Goal: Task Accomplishment & Management: Manage account settings

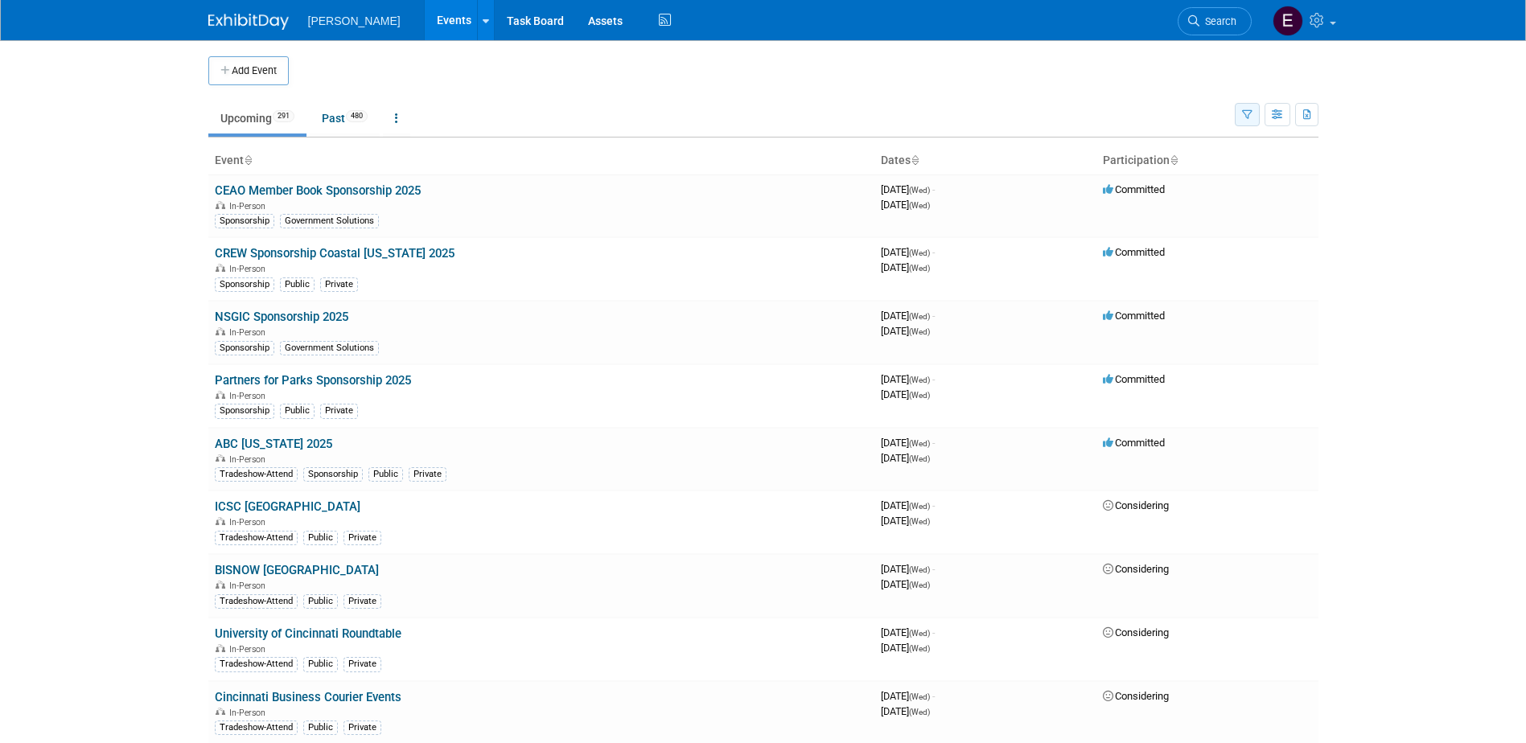
click at [1248, 111] on icon "button" at bounding box center [1247, 115] width 10 height 10
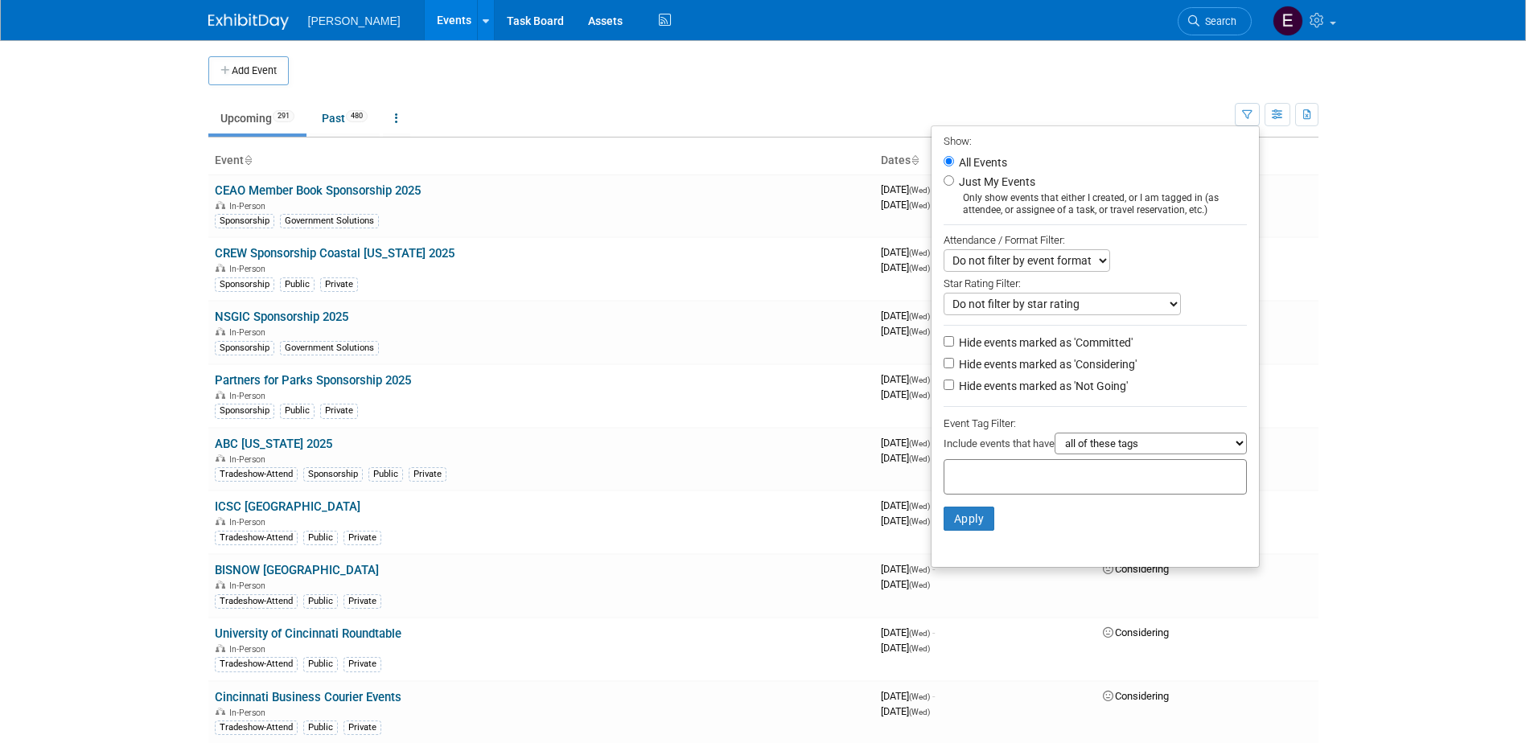
click at [1079, 446] on select "all of these tags any one of these tags only and exactly these specific tags" at bounding box center [1150, 444] width 192 height 22
select select "any"
click at [1054, 438] on select "all of these tags any one of these tags only and exactly these specific tags" at bounding box center [1150, 444] width 192 height 22
click at [1074, 484] on div at bounding box center [1094, 476] width 303 height 35
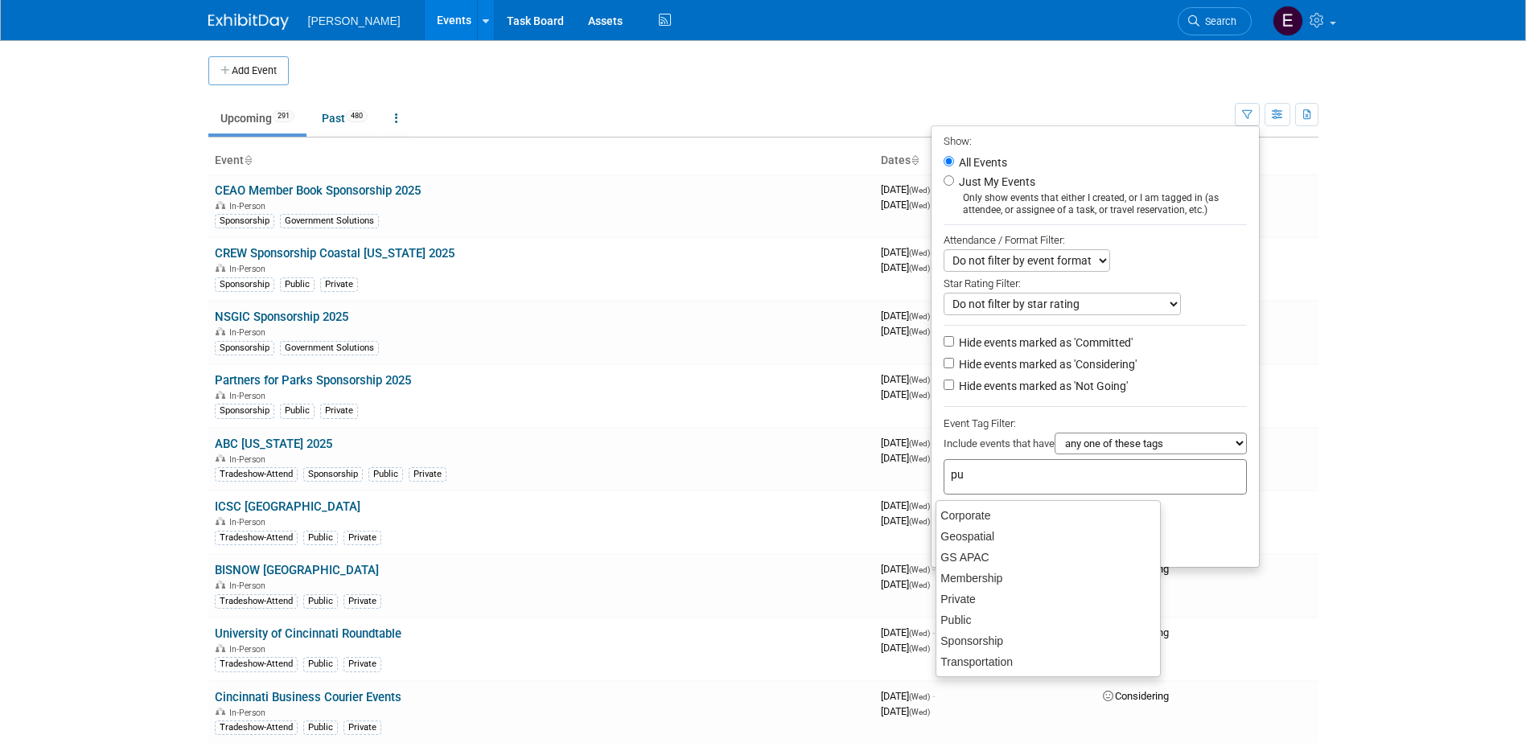
type input "pub"
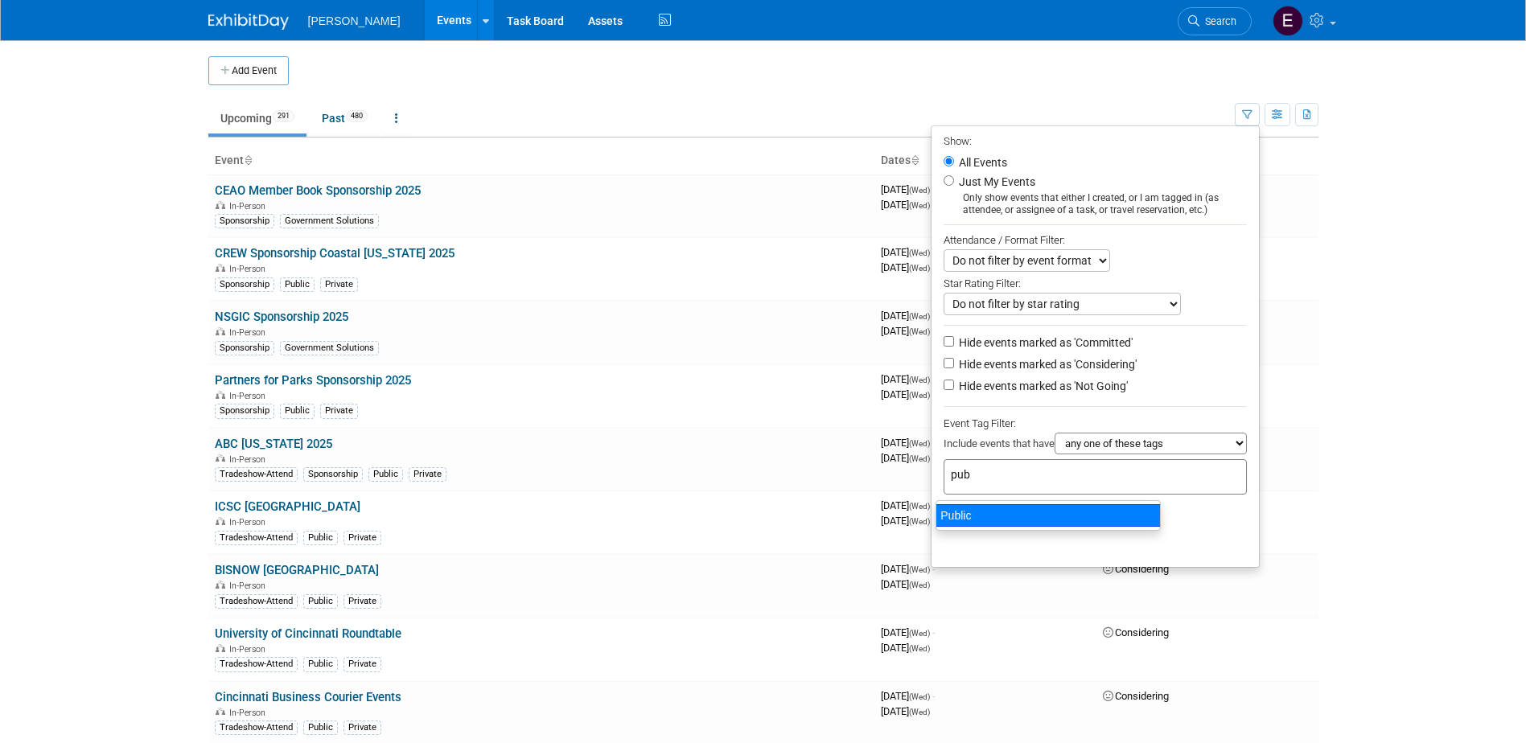
click at [1062, 520] on div "Public" at bounding box center [1047, 515] width 225 height 23
type input "Public"
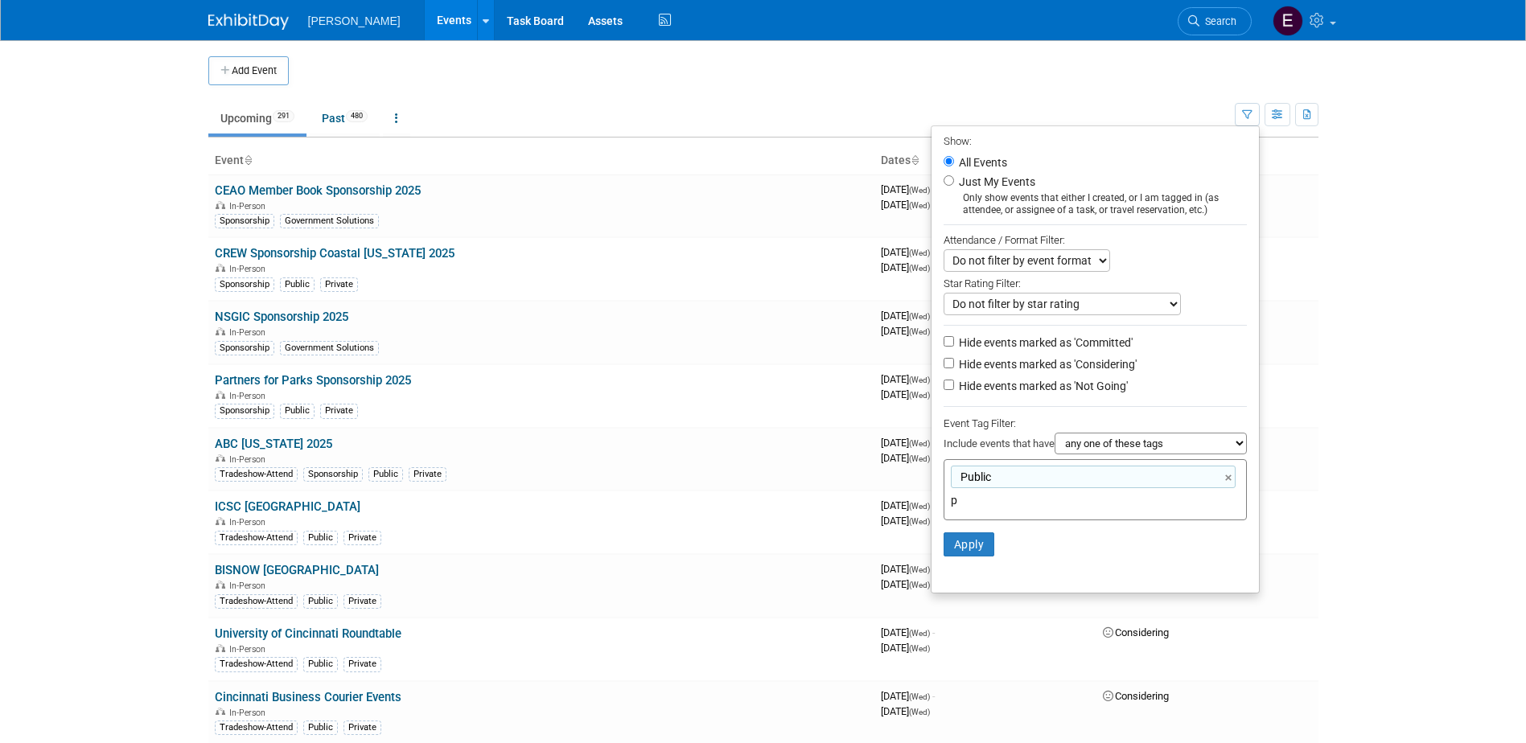
type input "pr"
click at [1001, 539] on div "Private" at bounding box center [1047, 541] width 225 height 23
type input "Public, Private"
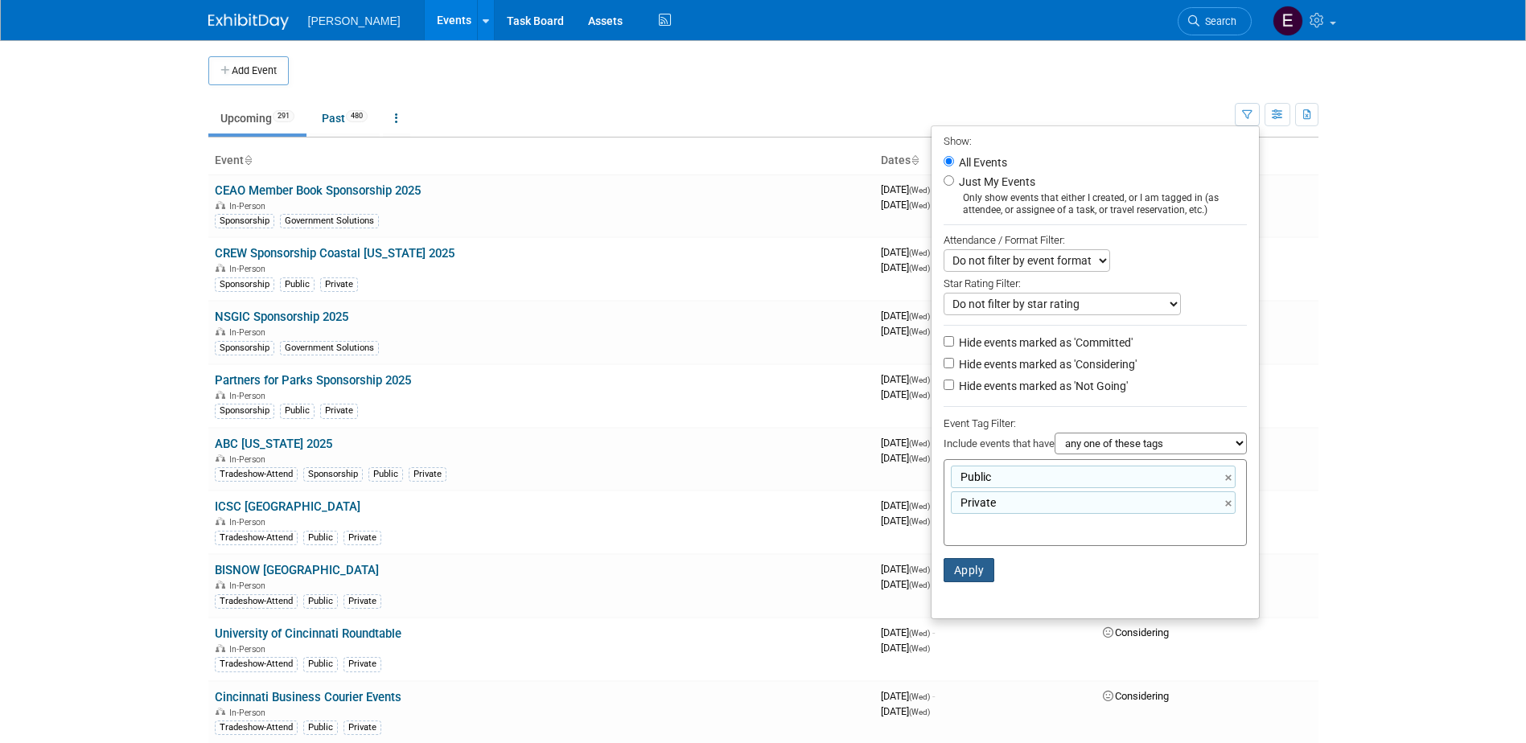
click at [958, 577] on button "Apply" at bounding box center [968, 570] width 51 height 24
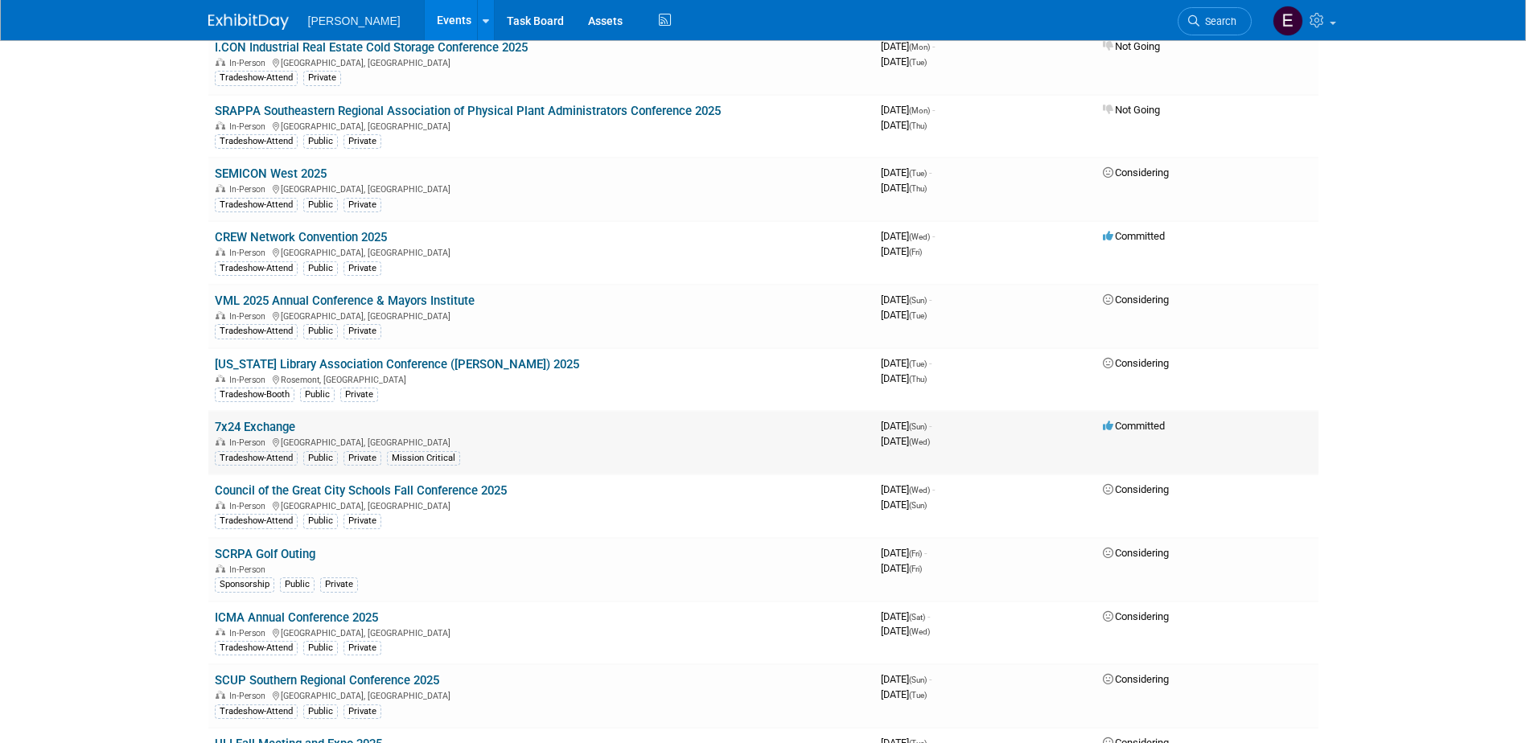
scroll to position [1287, 0]
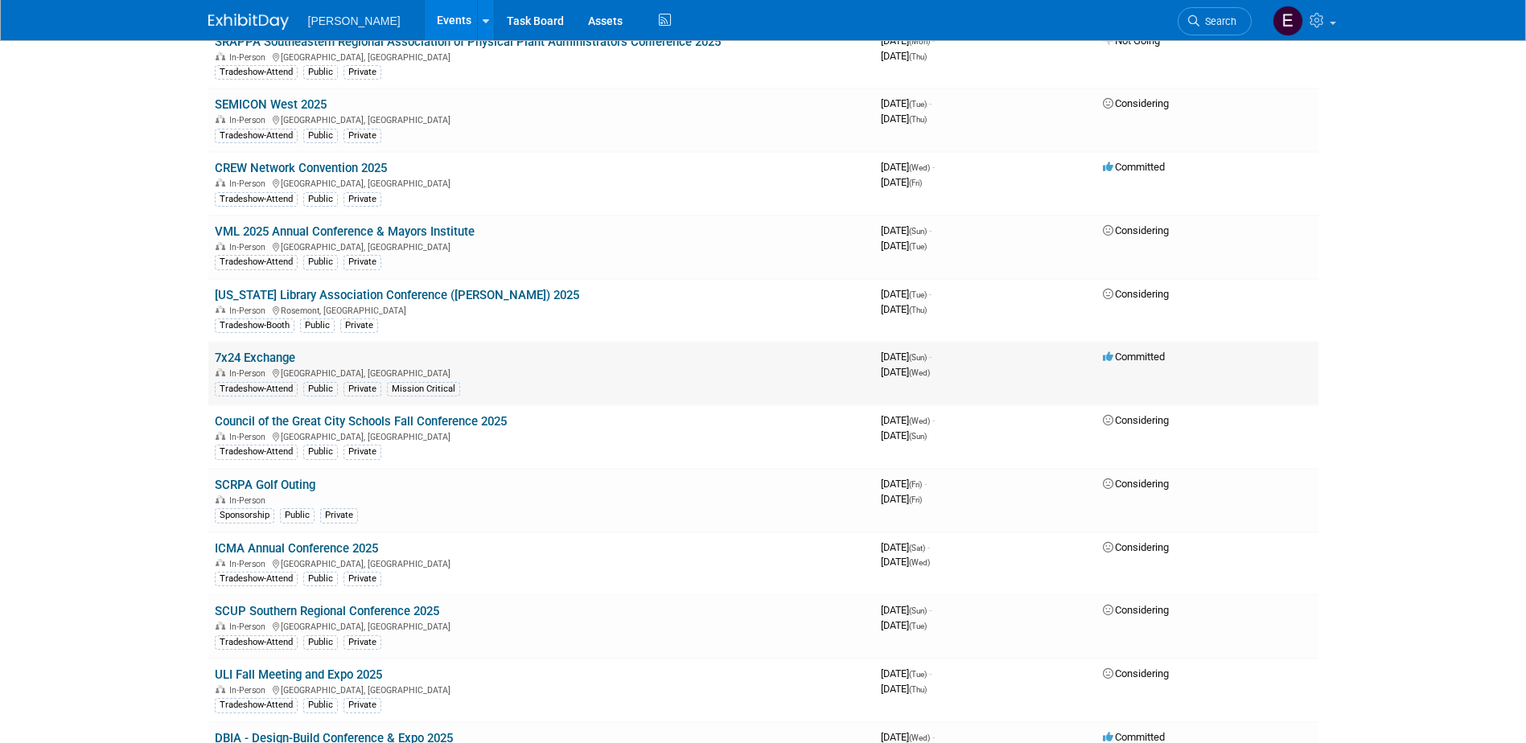
scroll to position [1367, 0]
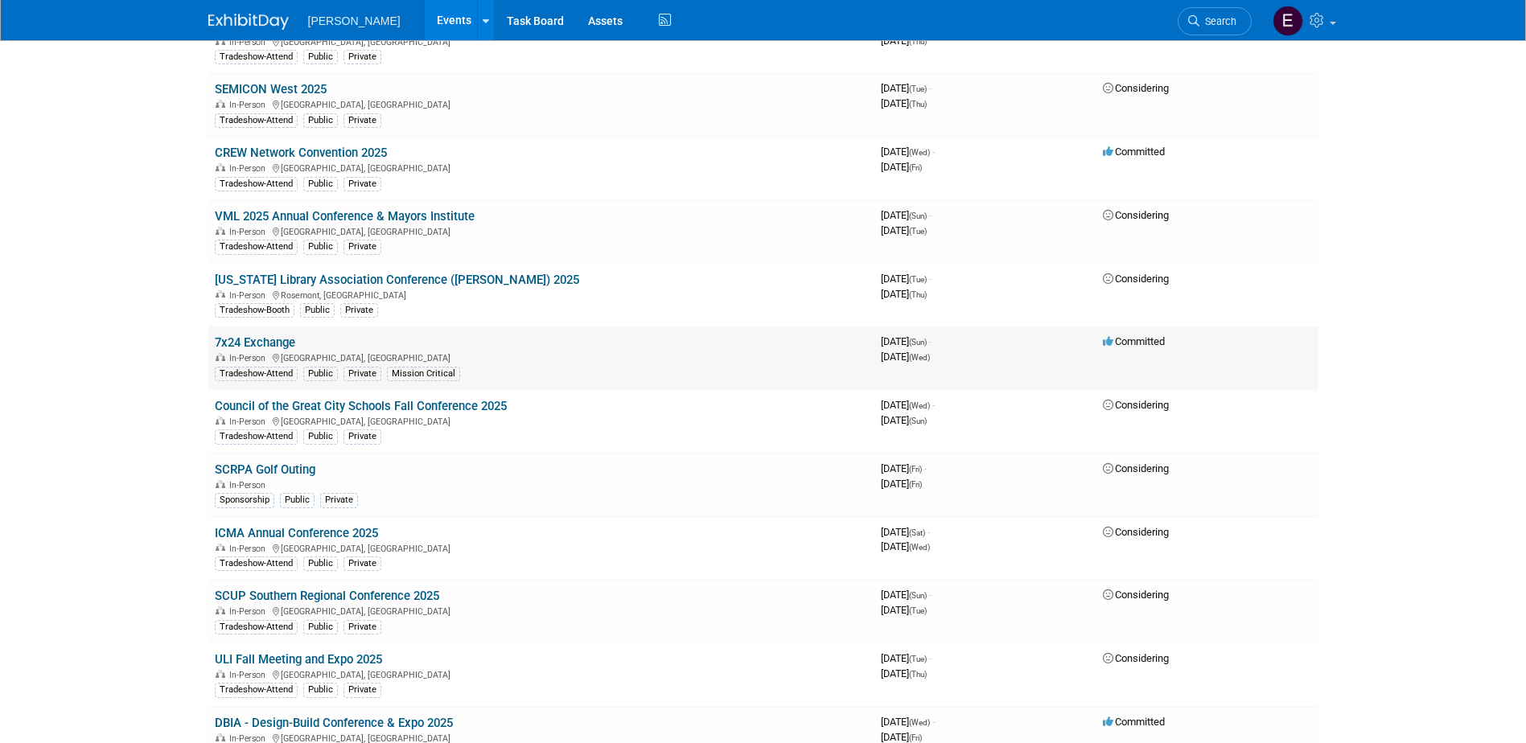
click at [268, 343] on link "7x24 Exchange" at bounding box center [255, 342] width 80 height 14
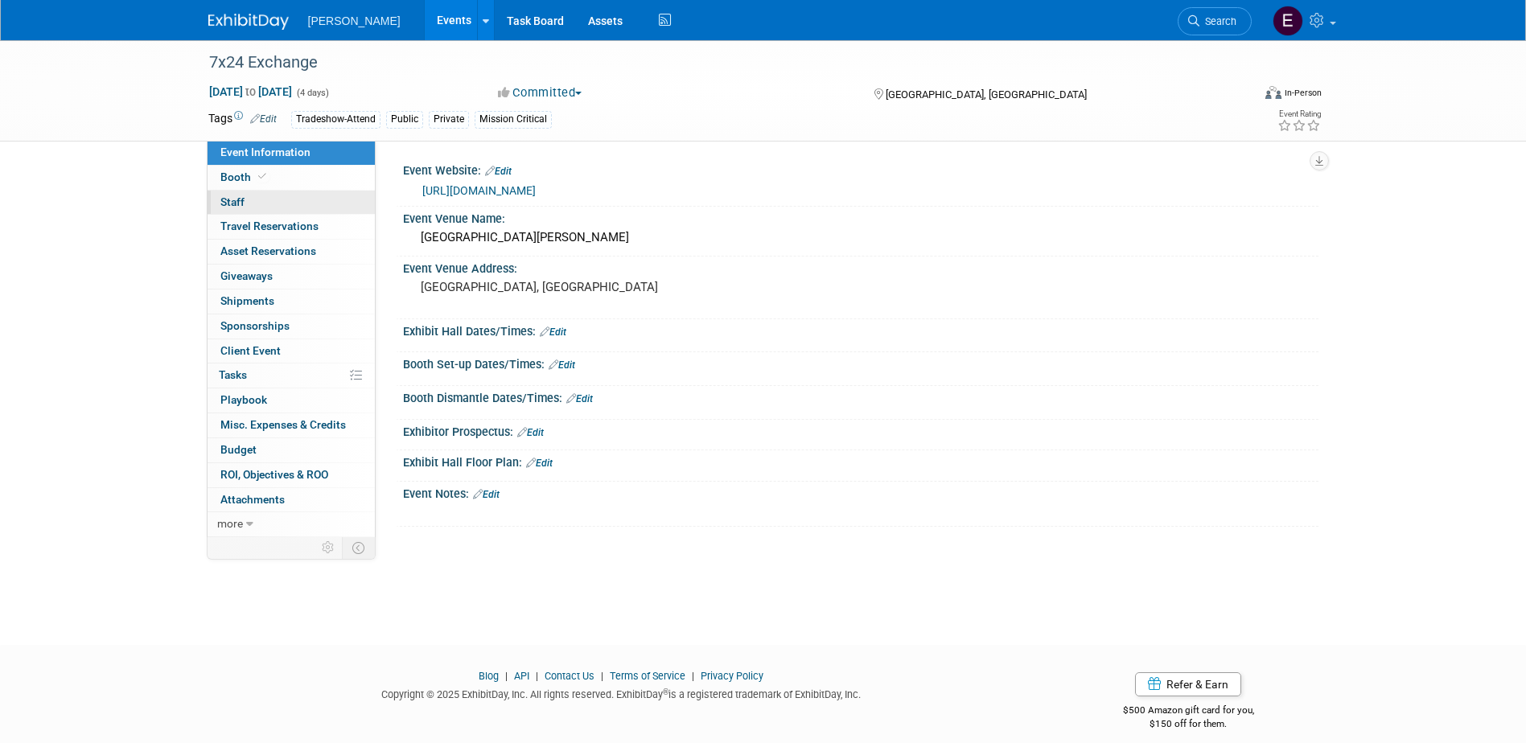
click at [290, 208] on link "0 Staff 0" at bounding box center [291, 203] width 167 height 24
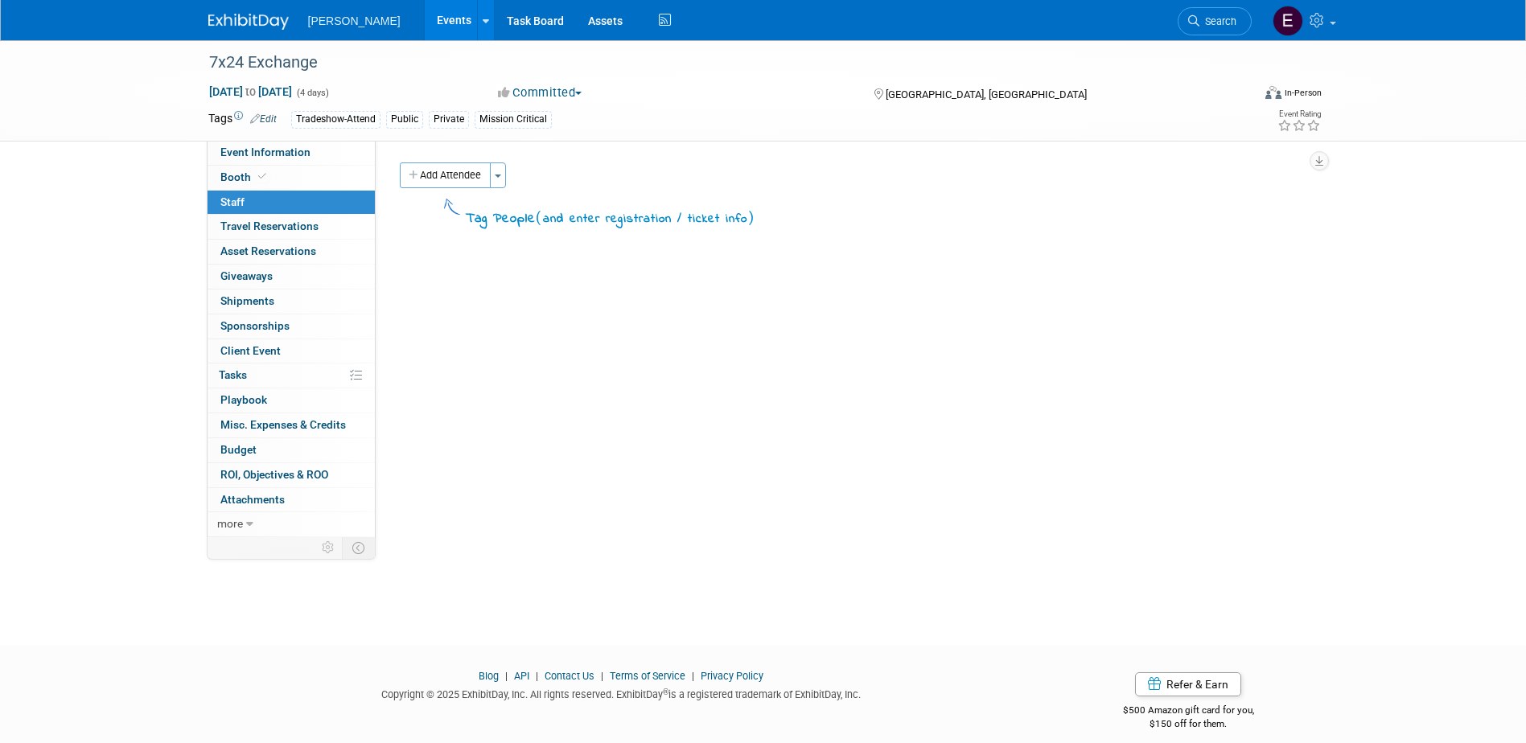
click at [282, 191] on link "0 Staff 0" at bounding box center [291, 203] width 167 height 24
click at [273, 175] on link "Booth" at bounding box center [291, 178] width 167 height 24
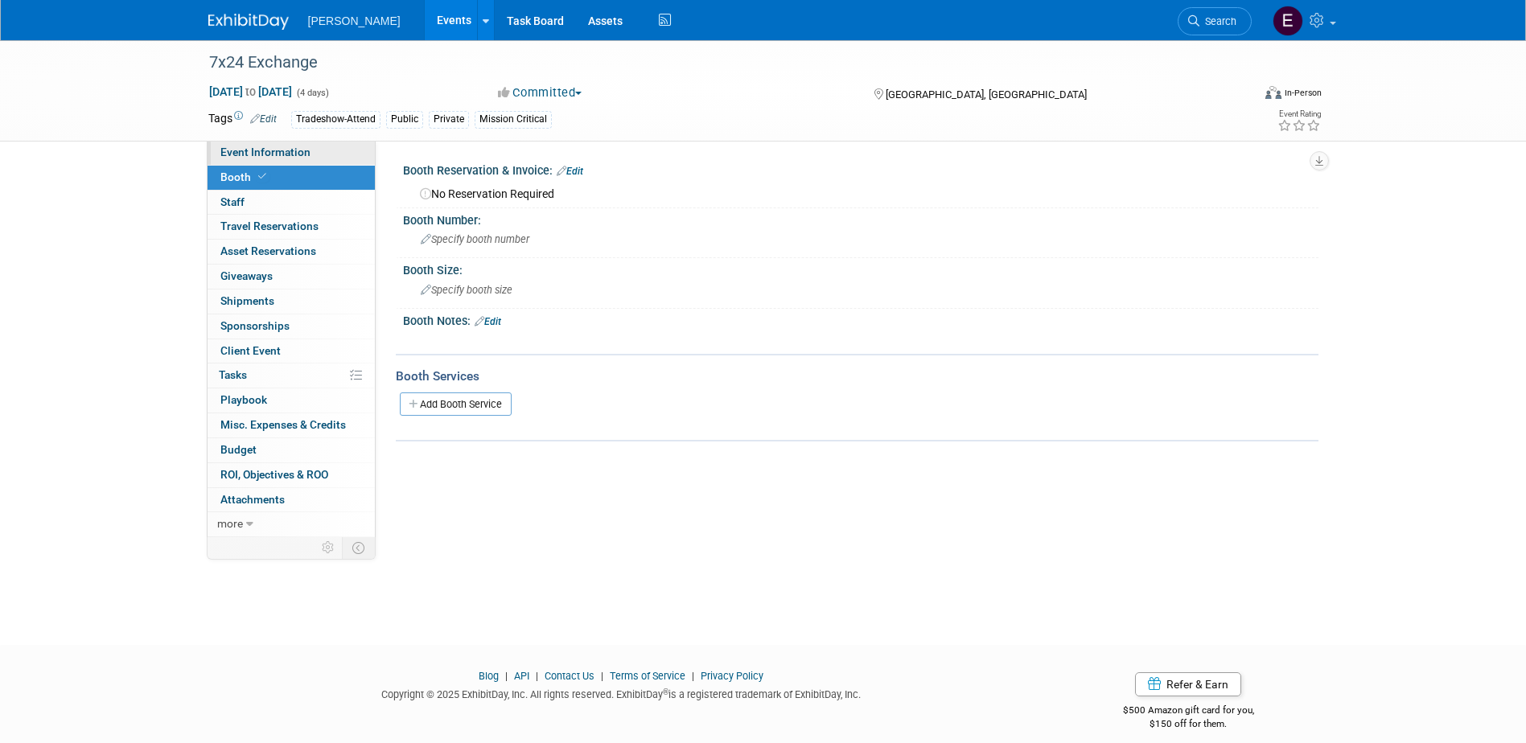
click at [299, 152] on span "Event Information" at bounding box center [265, 152] width 90 height 13
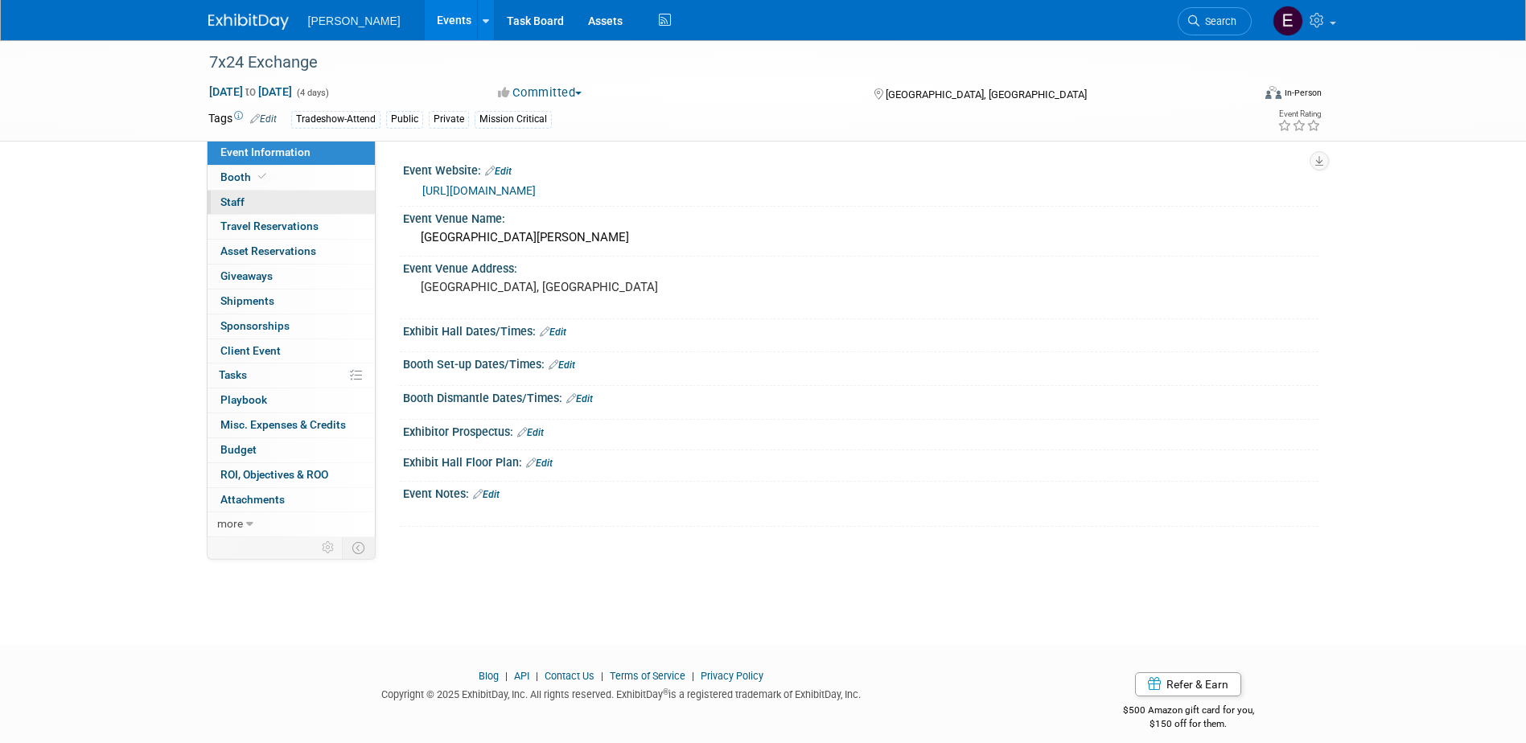
click at [263, 200] on link "0 Staff 0" at bounding box center [291, 203] width 167 height 24
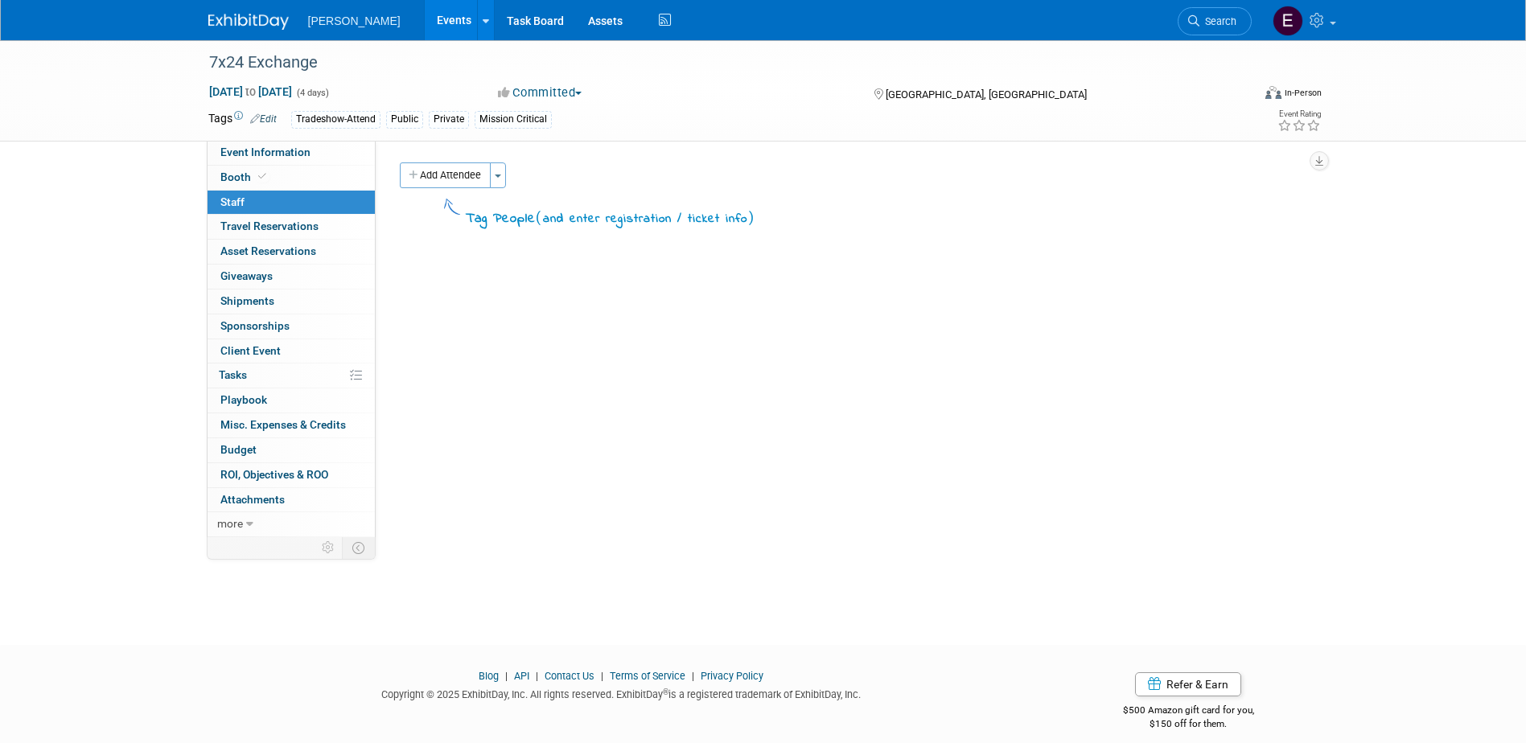
click at [540, 92] on button "Committed" at bounding box center [540, 92] width 96 height 17
click at [540, 135] on link "Considering" at bounding box center [556, 141] width 127 height 23
click at [425, 20] on link "Events" at bounding box center [454, 20] width 59 height 40
